Goal: Task Accomplishment & Management: Manage account settings

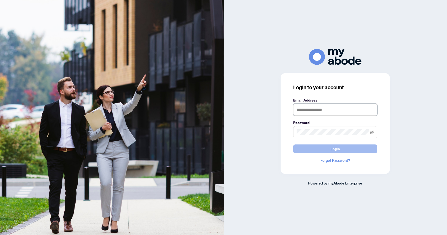
type input "**********"
click at [352, 151] on button "Login" at bounding box center [335, 149] width 84 height 9
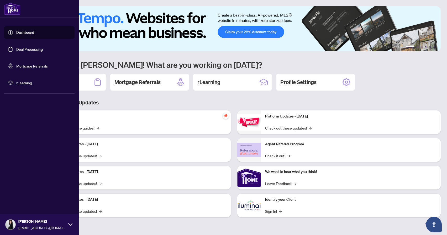
click at [21, 49] on link "Deal Processing" at bounding box center [29, 49] width 26 height 5
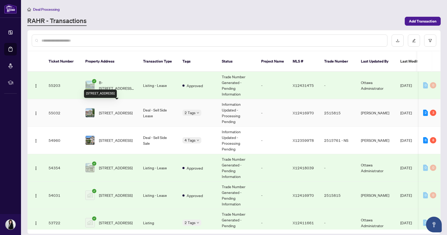
click at [122, 110] on span "517-316 Bruyere St, Ottawa, Ontario K1N 0C3, Canada" at bounding box center [116, 113] width 34 height 6
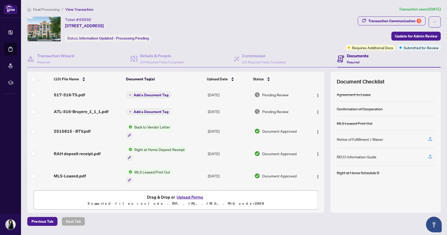
click at [191, 199] on button "Upload Forms" at bounding box center [190, 197] width 30 height 7
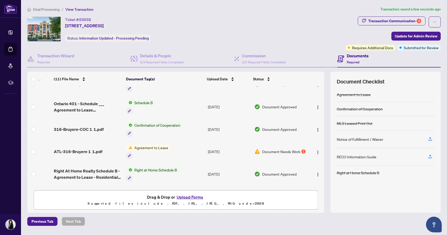
scroll to position [133, 0]
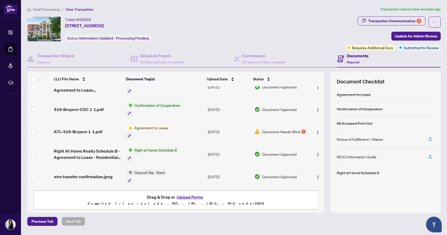
click at [282, 130] on span "Document Needs Work" at bounding box center [281, 132] width 38 height 6
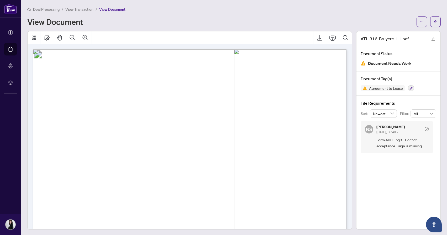
click at [80, 9] on span "View Transaction" at bounding box center [79, 9] width 28 height 5
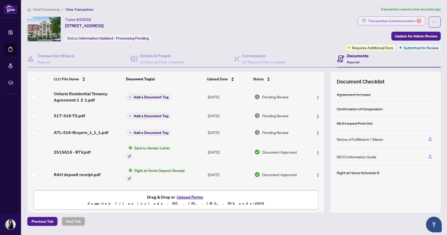
click at [387, 19] on div "Transaction Communication 3" at bounding box center [394, 21] width 53 height 8
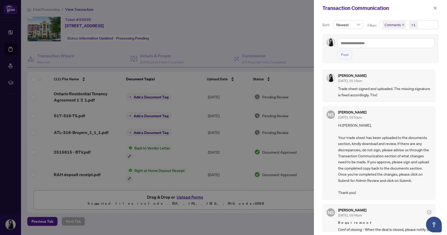
click at [276, 29] on div at bounding box center [223, 117] width 447 height 235
click at [435, 8] on icon "close" at bounding box center [435, 8] width 4 height 4
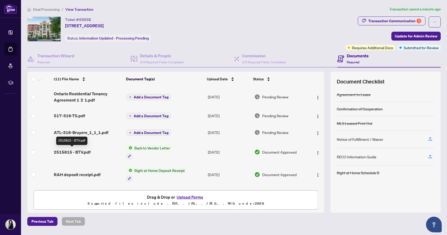
click at [75, 153] on span "2515815 - BTV.pdf" at bounding box center [72, 152] width 37 height 6
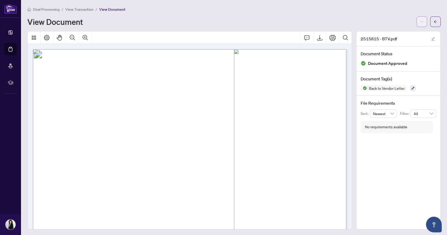
click at [422, 22] on icon "ellipsis" at bounding box center [422, 22] width 4 height 4
click at [396, 32] on span "Download" at bounding box center [403, 33] width 40 height 6
click at [293, 18] on div "View Document" at bounding box center [220, 22] width 386 height 8
